Goal: Task Accomplishment & Management: Manage account settings

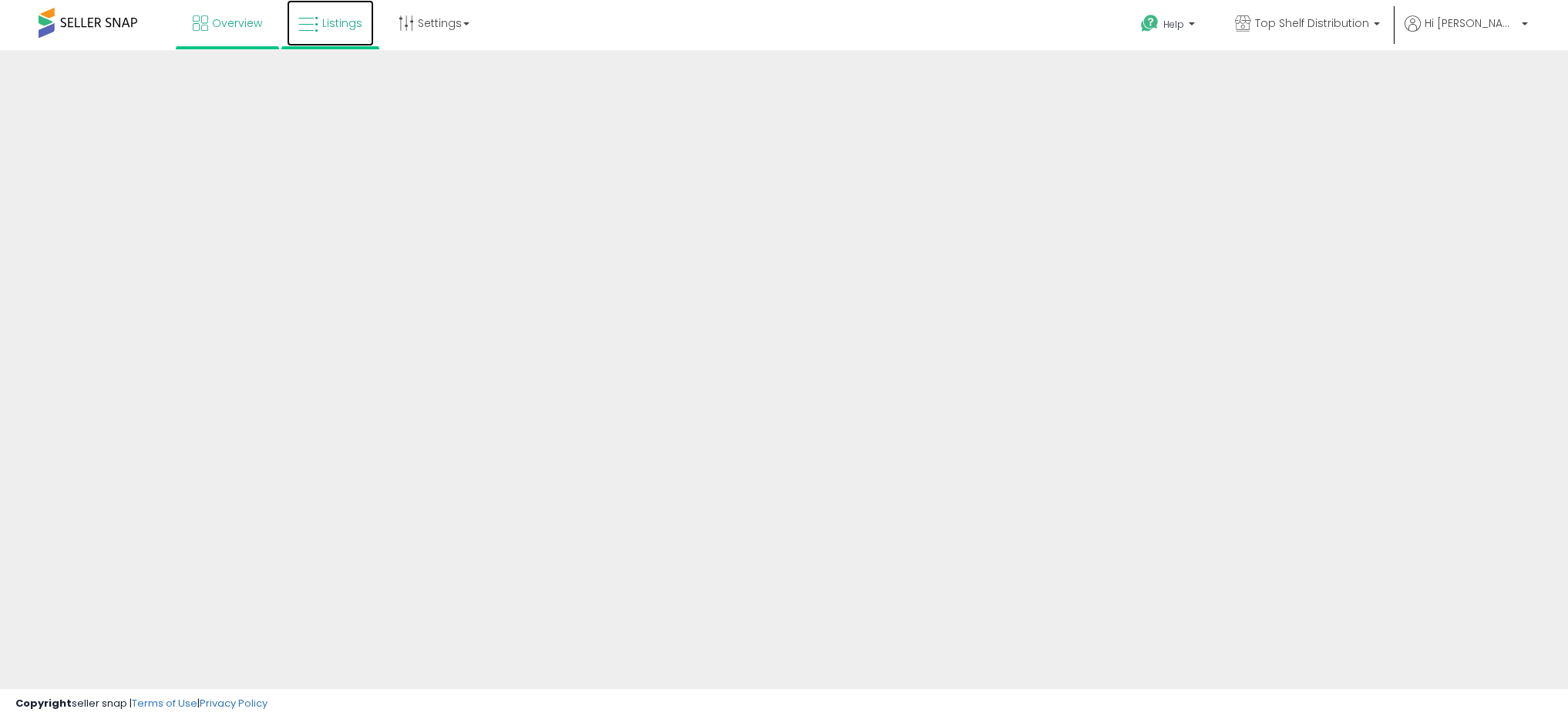
click at [330, 39] on link "Listings" at bounding box center [331, 23] width 87 height 46
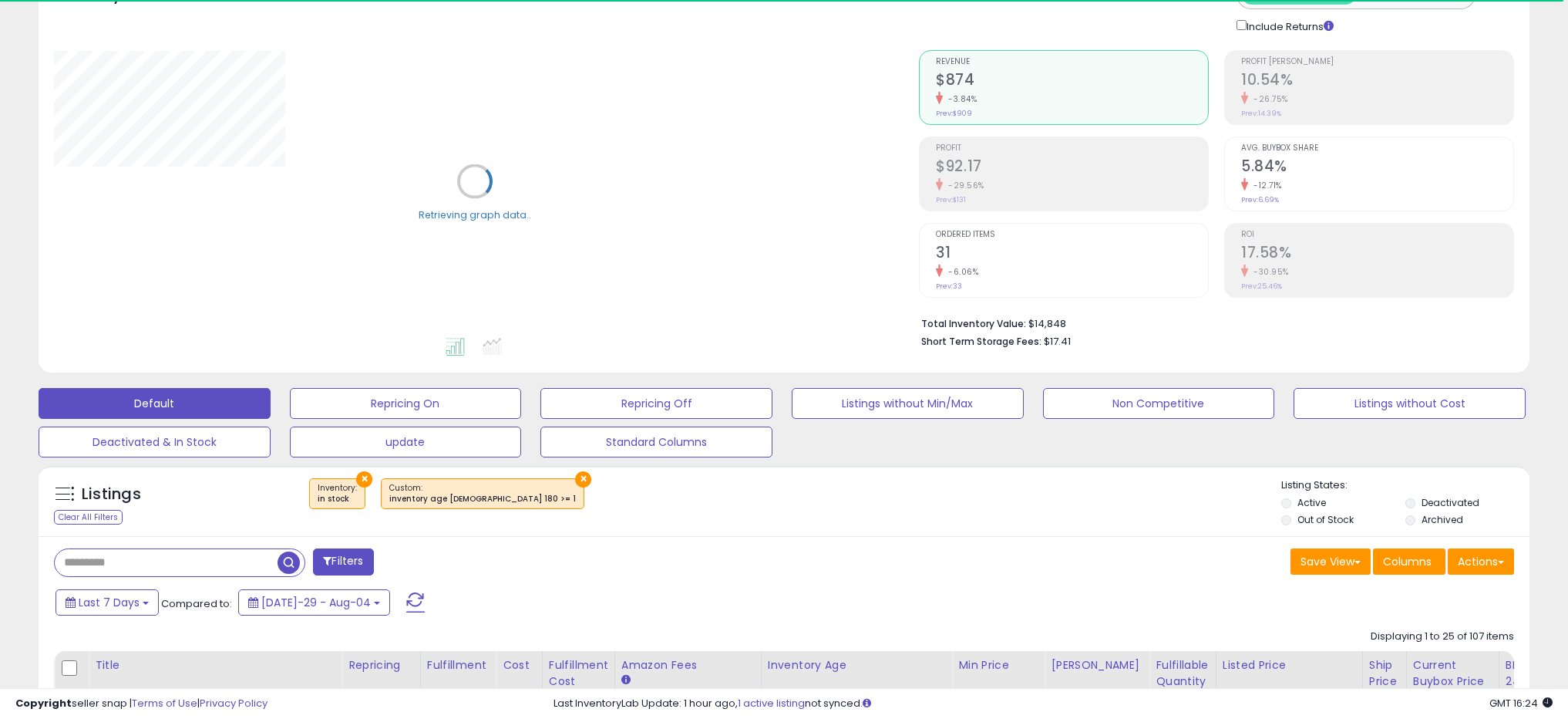
scroll to position [103, 0]
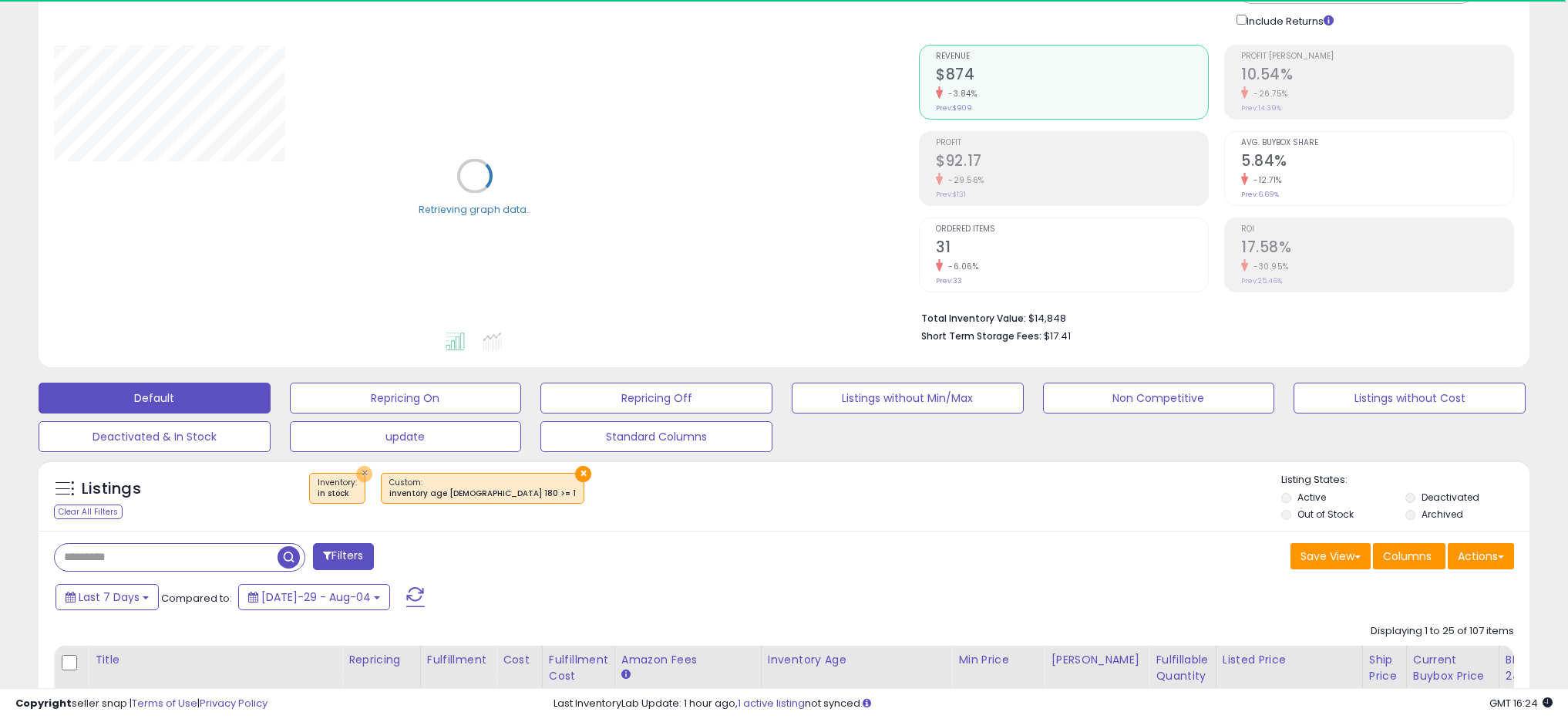
drag, startPoint x: 363, startPoint y: 472, endPoint x: 276, endPoint y: 521, distance: 99.8
click at [363, 472] on button "×" at bounding box center [365, 474] width 17 height 17
click at [0, 0] on div "Retrieving listings data.." at bounding box center [0, 0] width 0 height 0
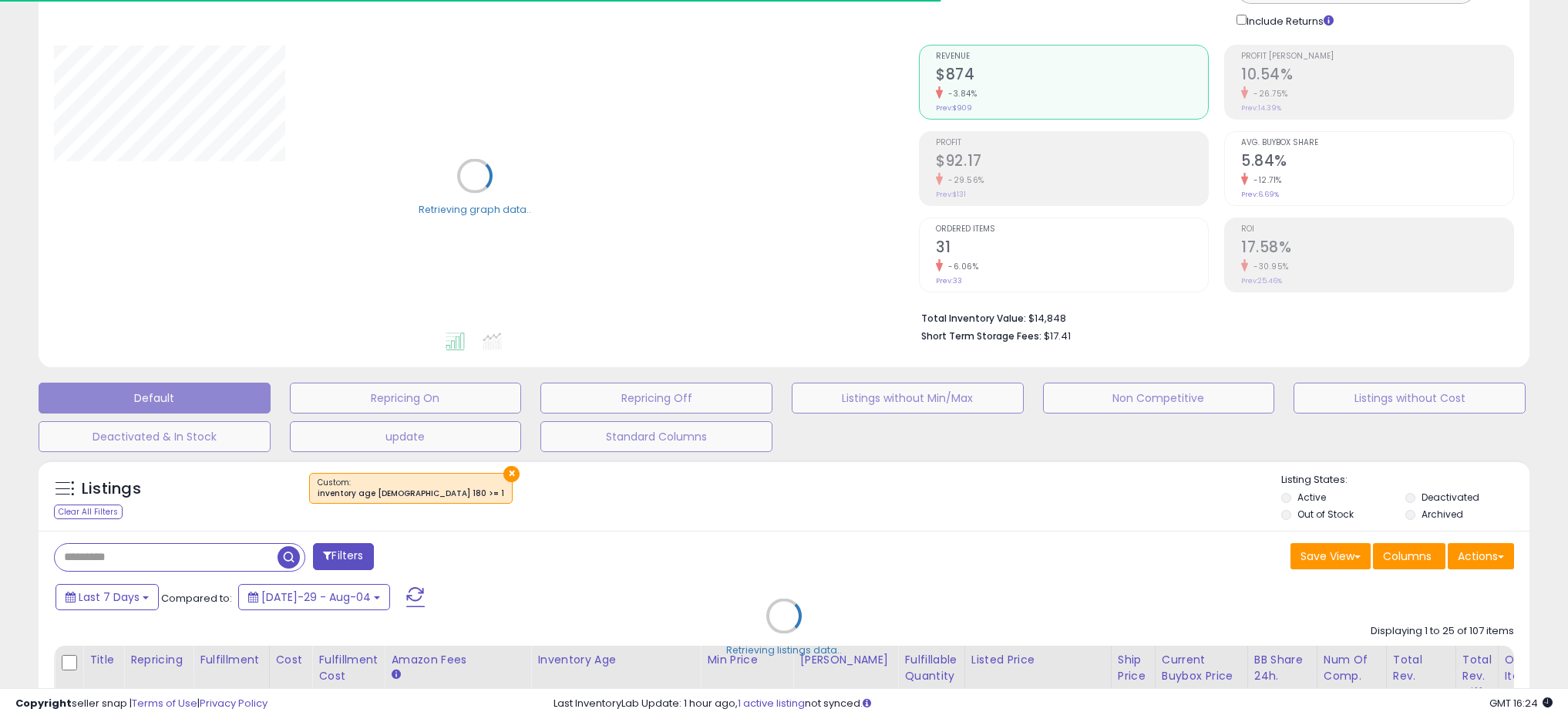
click at [225, 560] on div "Retrieving listings data.." at bounding box center [784, 627] width 1514 height 351
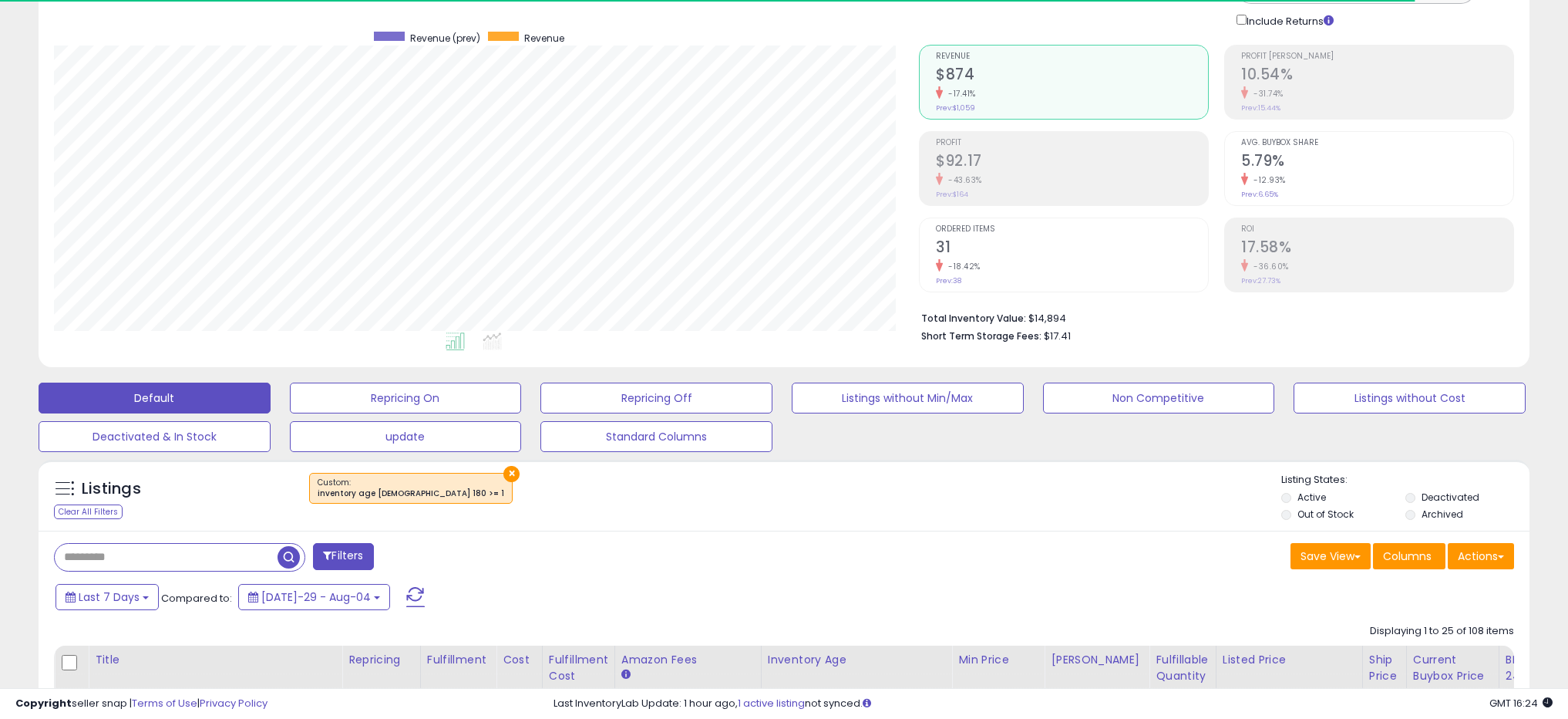
scroll to position [316, 865]
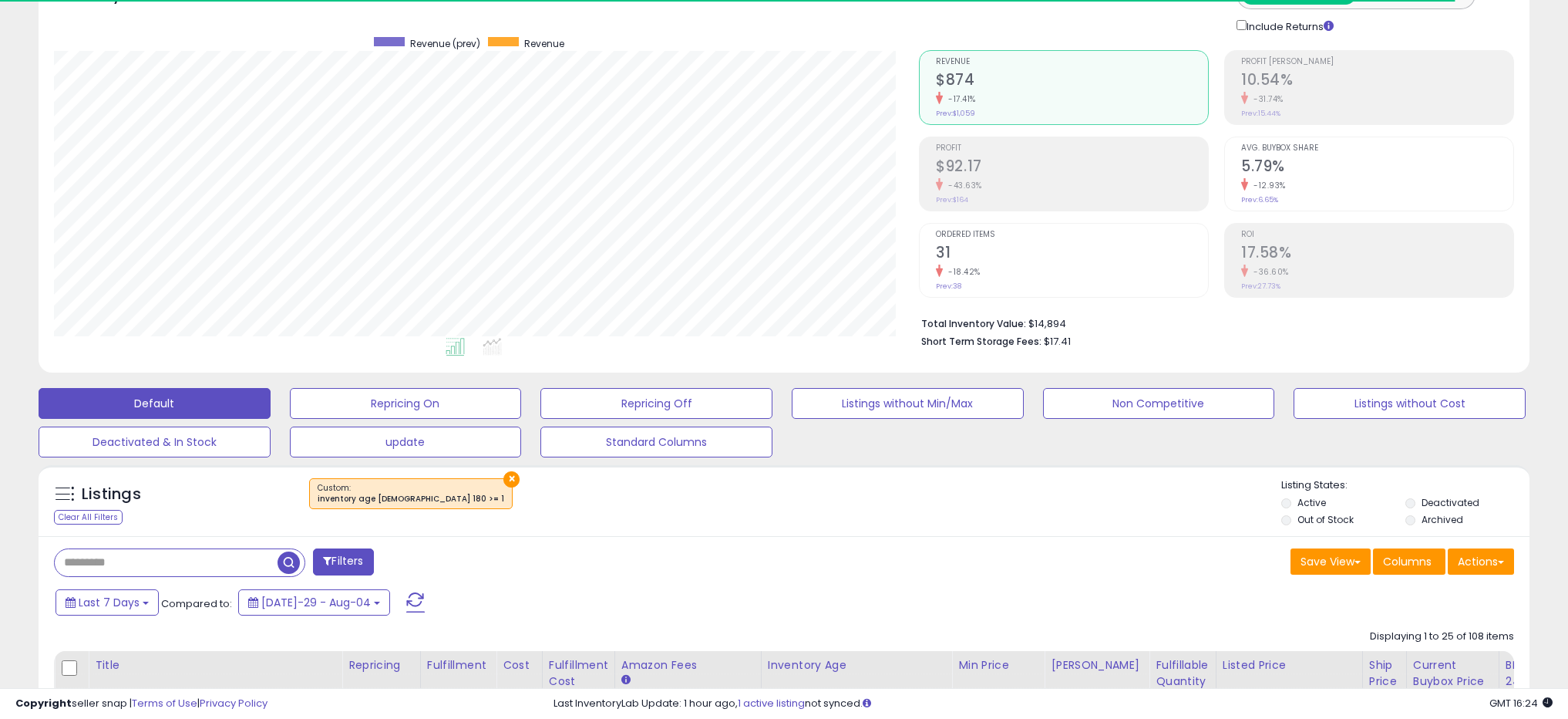
click at [209, 553] on input "text" at bounding box center [166, 562] width 223 height 27
paste input "**********"
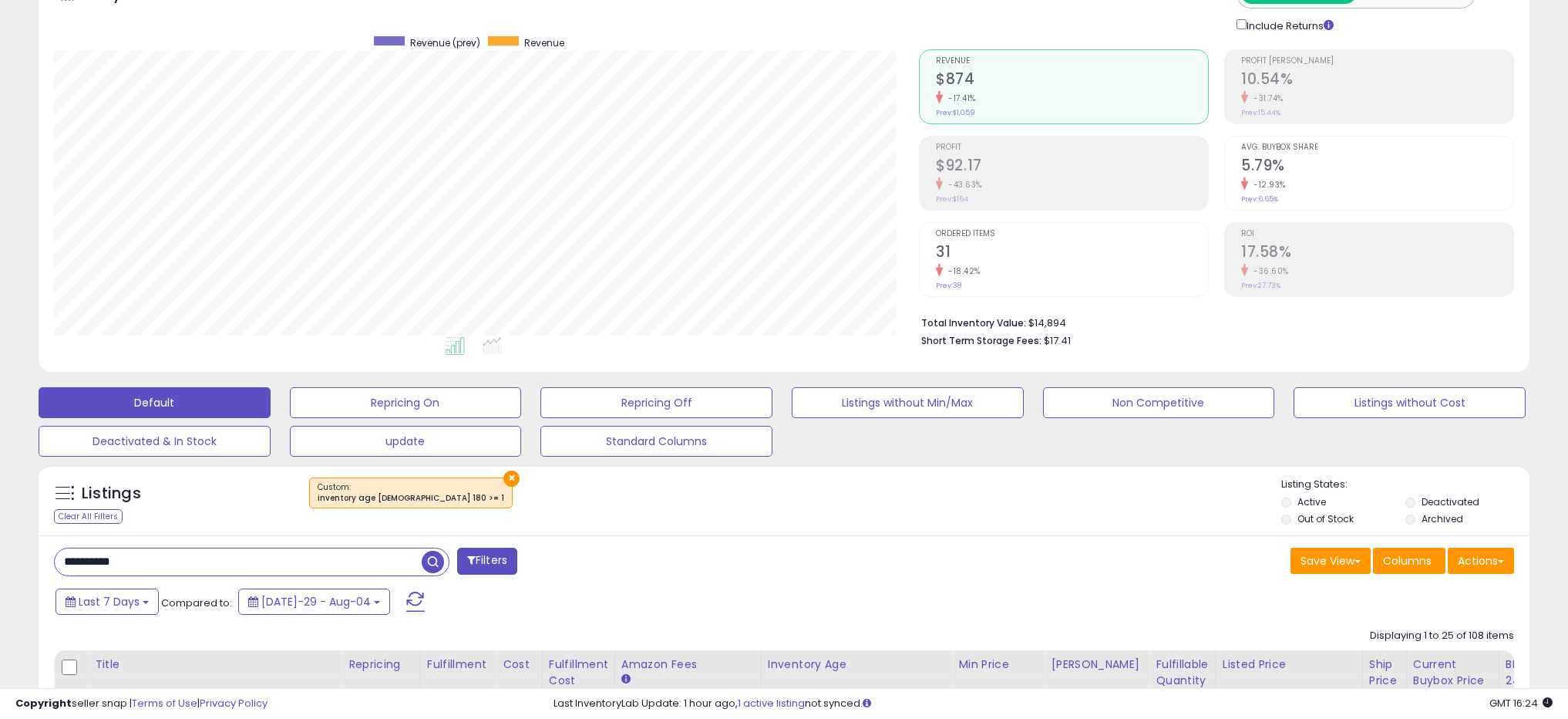
click at [503, 477] on button "×" at bounding box center [512, 479] width 17 height 17
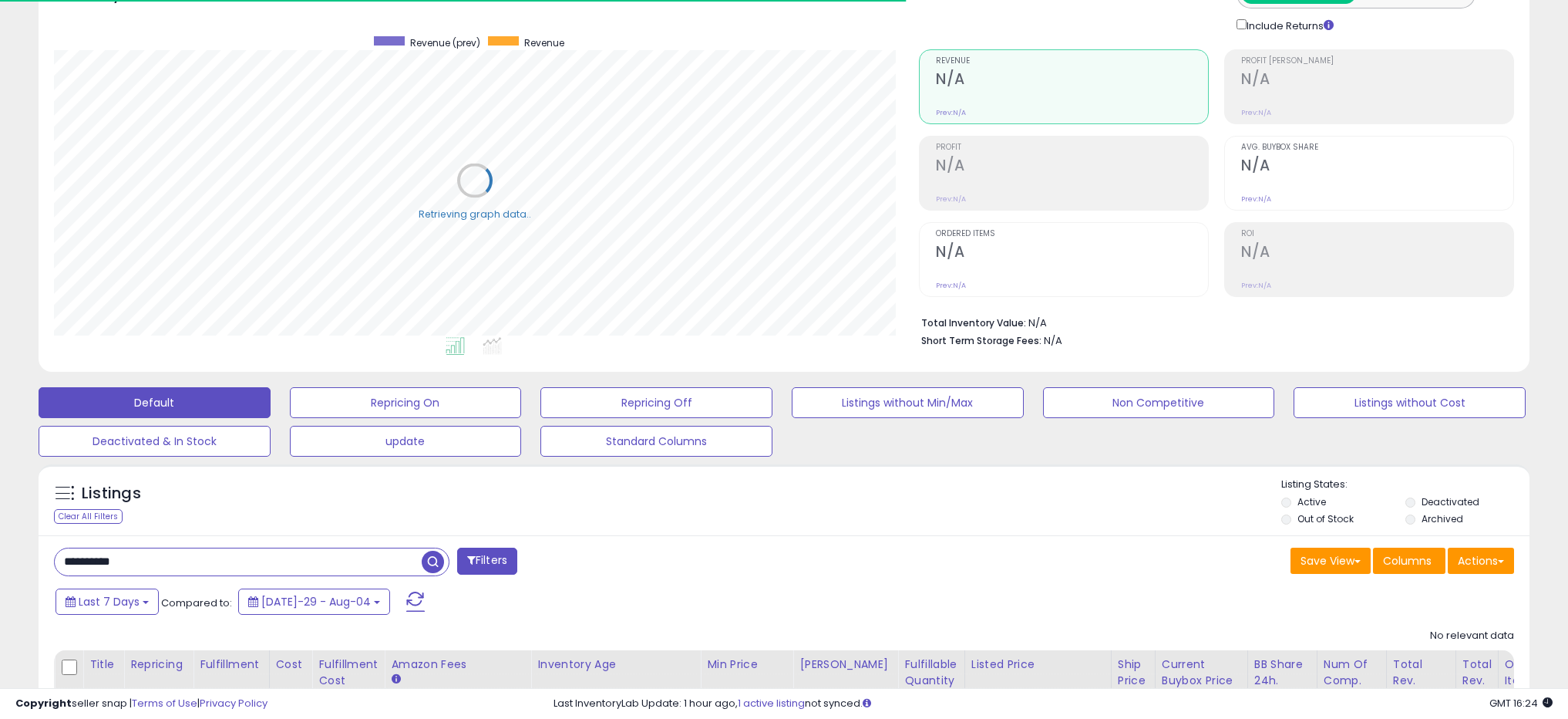
drag, startPoint x: 479, startPoint y: 565, endPoint x: 431, endPoint y: 563, distance: 48.0
click at [431, 563] on div "**********" at bounding box center [413, 562] width 742 height 31
click at [431, 563] on span "button" at bounding box center [432, 561] width 22 height 22
click at [430, 563] on span "button" at bounding box center [432, 561] width 22 height 22
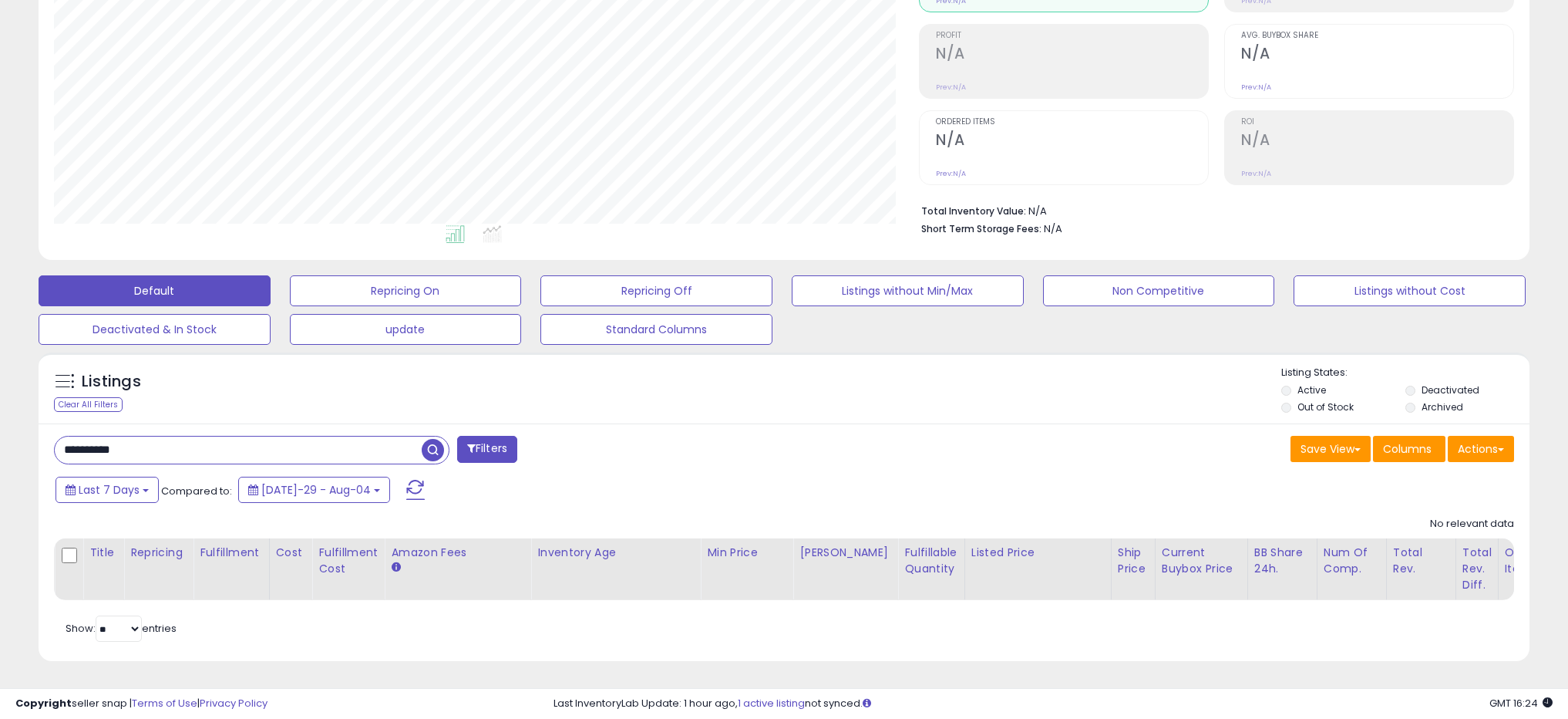
click at [1336, 401] on label "Out of Stock" at bounding box center [1325, 407] width 56 height 13
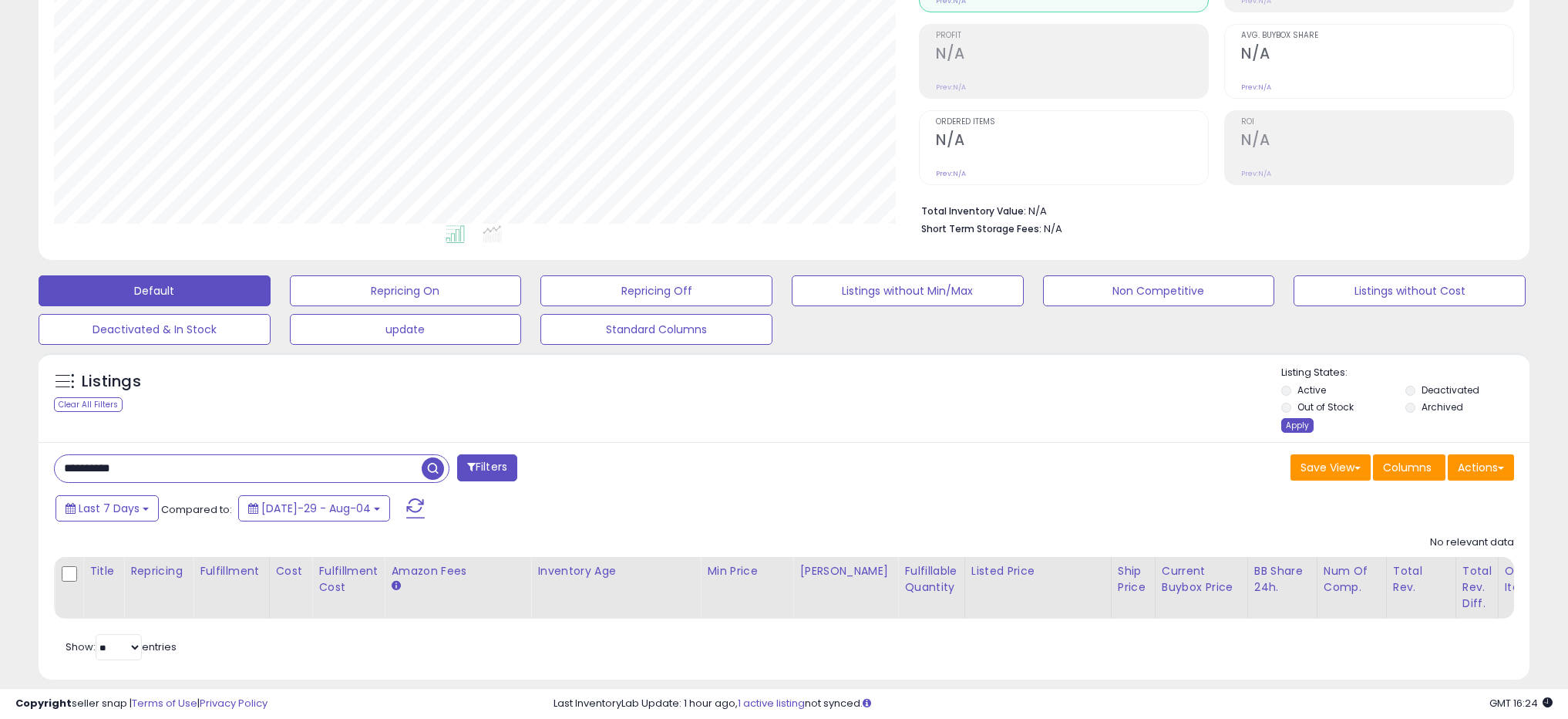
click at [1301, 424] on div "Apply" at bounding box center [1297, 425] width 32 height 15
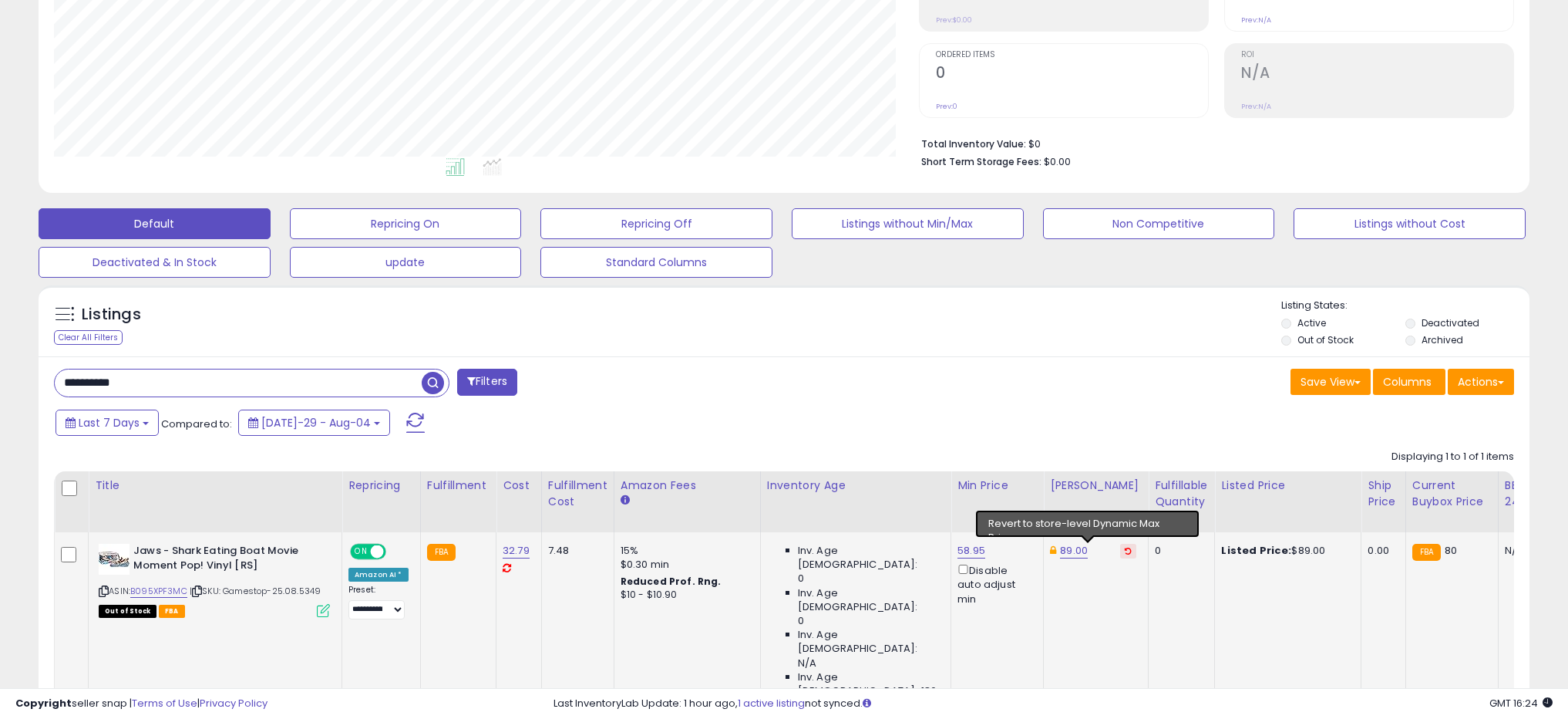
click at [1125, 549] on icon at bounding box center [1128, 550] width 7 height 7
click at [361, 548] on span "ON" at bounding box center [361, 551] width 19 height 13
click at [288, 387] on input "**********" at bounding box center [238, 382] width 367 height 27
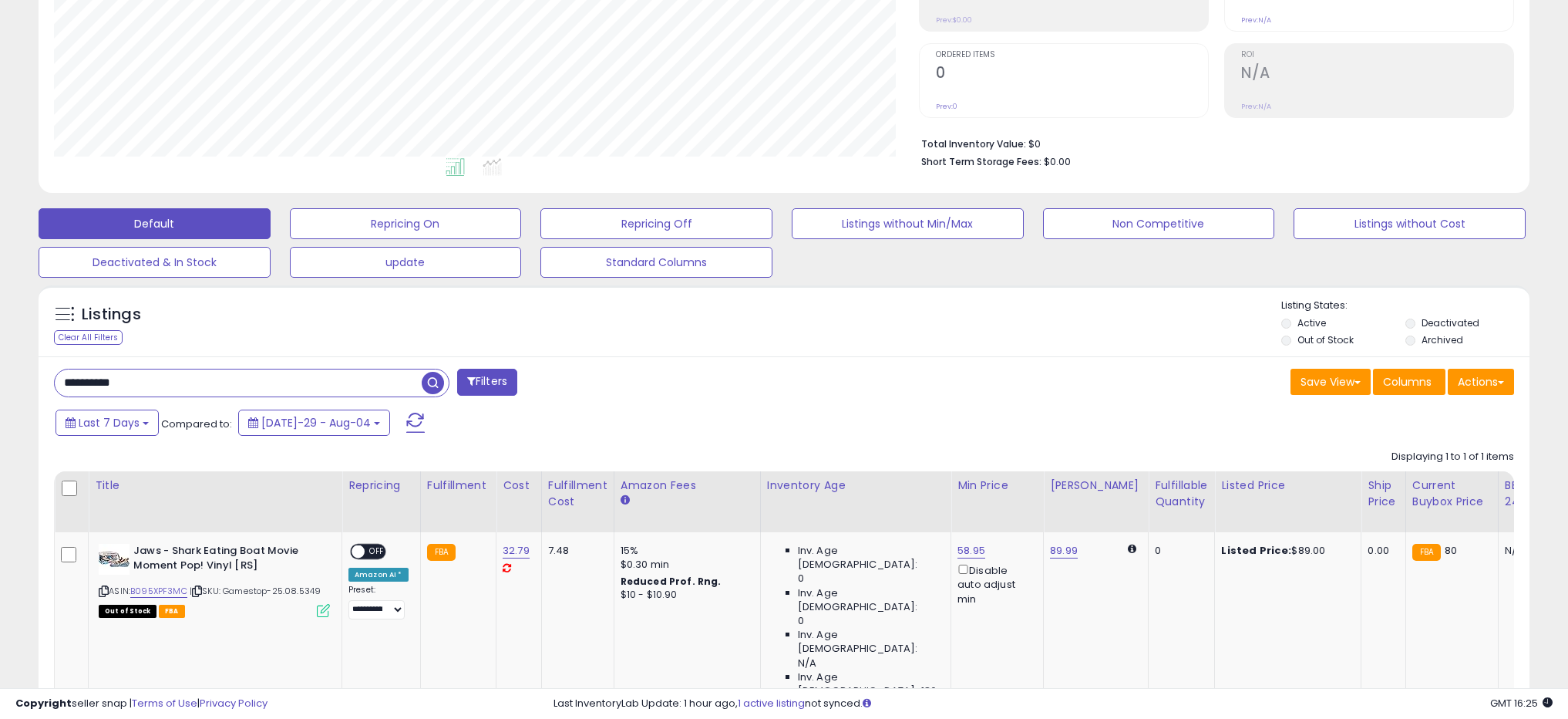
paste input "text"
type input "**********"
